Goal: Task Accomplishment & Management: Use online tool/utility

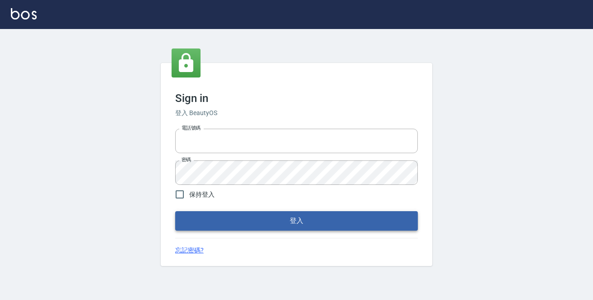
type input "0229470385"
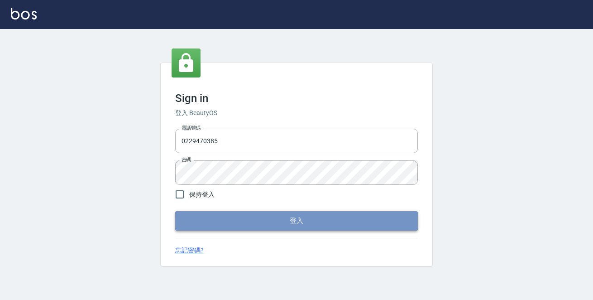
click at [347, 223] on button "登入" at bounding box center [296, 220] width 243 height 19
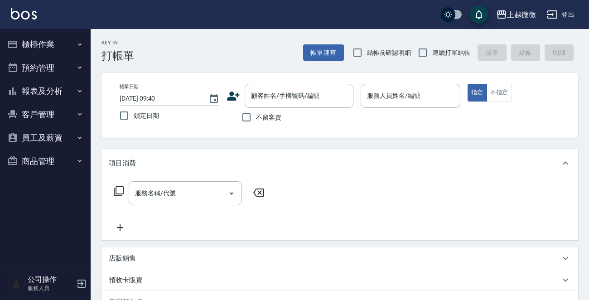
click at [78, 42] on icon "button" at bounding box center [79, 44] width 7 height 7
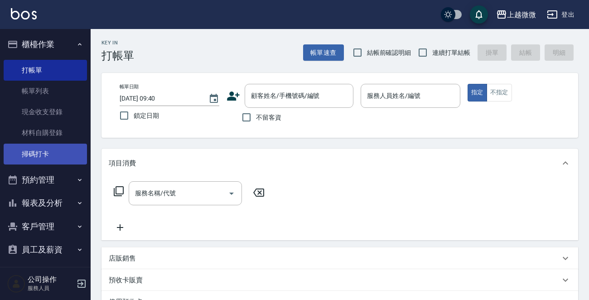
click at [63, 156] on link "掃碼打卡" at bounding box center [45, 154] width 83 height 21
